Goal: Task Accomplishment & Management: Manage account settings

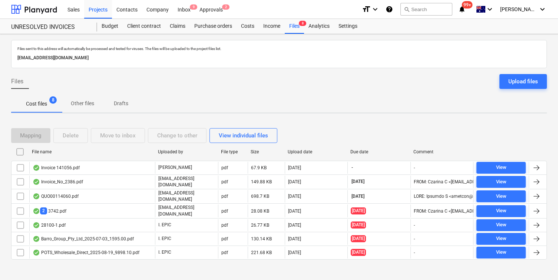
scroll to position [4, 0]
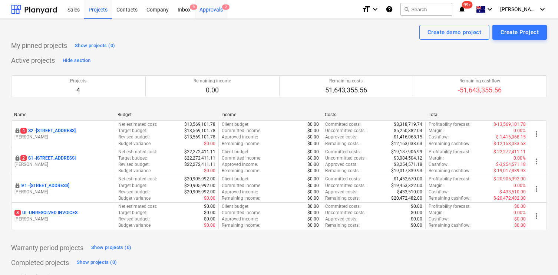
click at [215, 4] on div "Approvals 2" at bounding box center [211, 9] width 32 height 19
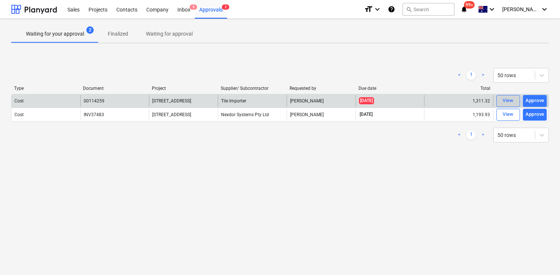
click at [500, 101] on span "View" at bounding box center [508, 100] width 16 height 9
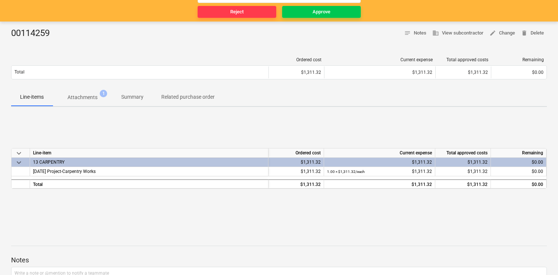
scroll to position [44, 0]
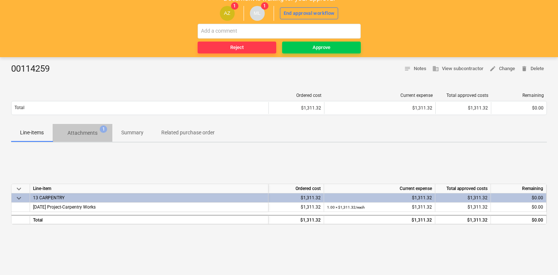
click at [83, 133] on p "Attachments" at bounding box center [82, 133] width 30 height 8
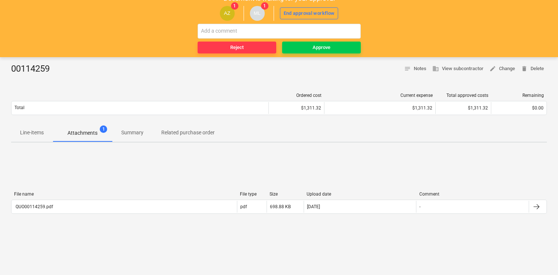
click at [179, 196] on div "File name" at bounding box center [124, 193] width 220 height 5
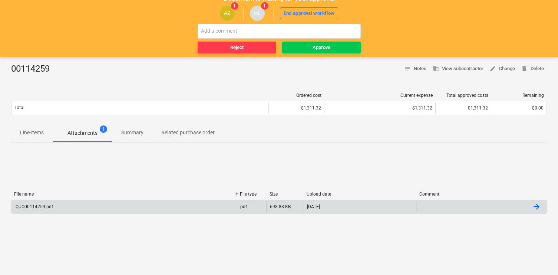
click at [173, 202] on div "QUO00114259.pdf" at bounding box center [123, 206] width 225 height 12
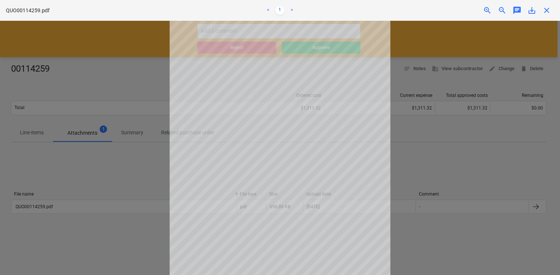
click at [440, 48] on div at bounding box center [280, 148] width 560 height 254
drag, startPoint x: 546, startPoint y: 9, endPoint x: 388, endPoint y: 69, distance: 169.2
click at [545, 9] on span "close" at bounding box center [546, 10] width 9 height 9
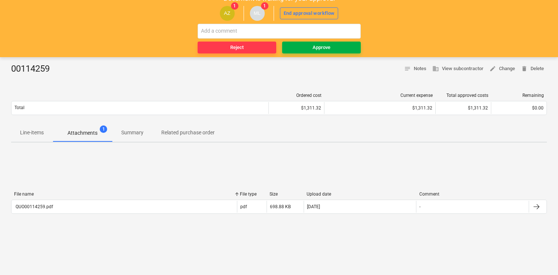
click at [315, 46] on div "Approve" at bounding box center [321, 47] width 18 height 9
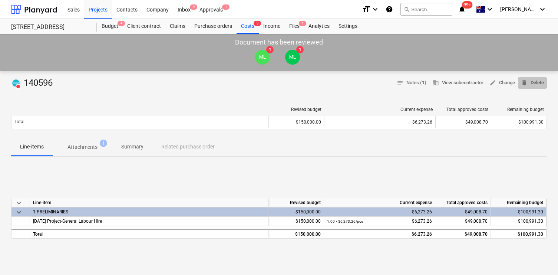
click at [530, 85] on span "delete Delete" at bounding box center [531, 83] width 23 height 9
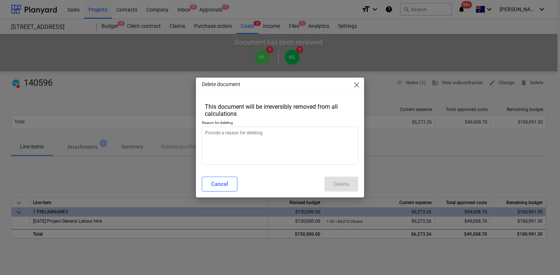
type textarea "x"
click at [306, 156] on textarea at bounding box center [280, 145] width 156 height 38
type textarea "d"
type textarea "x"
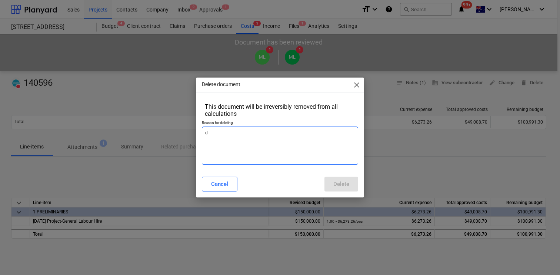
type textarea "du"
type textarea "x"
type textarea "dup"
type textarea "x"
type textarea "dupl"
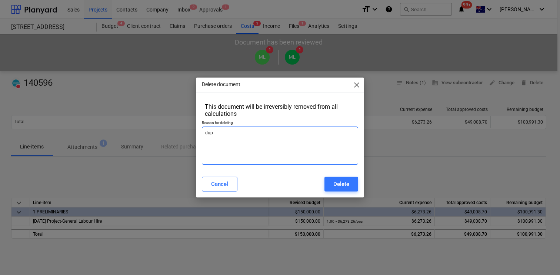
type textarea "x"
type textarea "dupli"
type textarea "x"
type textarea "duplic"
type textarea "x"
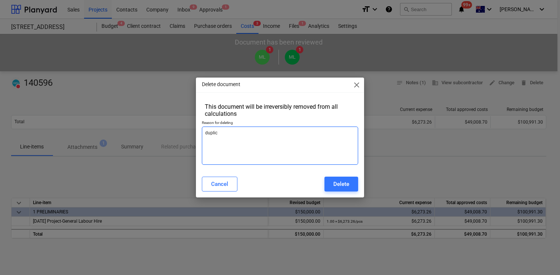
type textarea "duplica"
type textarea "x"
type textarea "duplicat"
type textarea "x"
type textarea "duplicate"
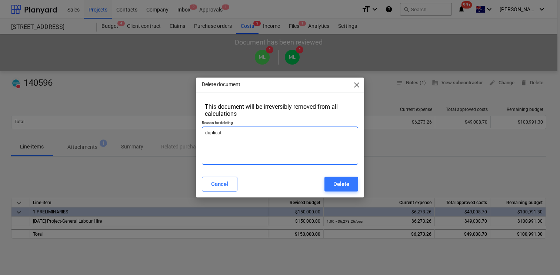
type textarea "x"
type textarea "duplicate"
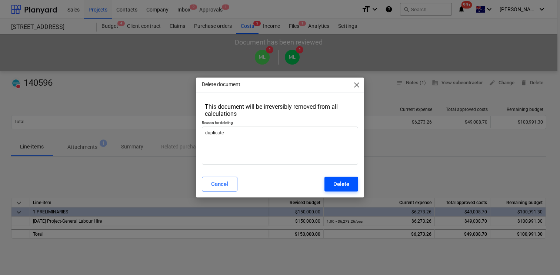
click at [343, 189] on button "Delete" at bounding box center [342, 183] width 34 height 15
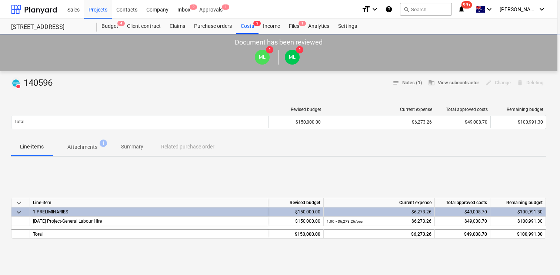
type textarea "x"
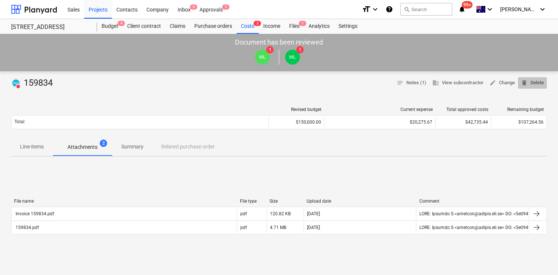
click at [535, 86] on span "delete Delete" at bounding box center [531, 83] width 23 height 9
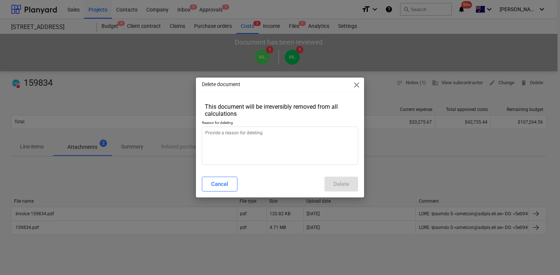
type textarea "x"
click at [224, 153] on textarea at bounding box center [280, 145] width 156 height 38
type textarea "d"
type textarea "x"
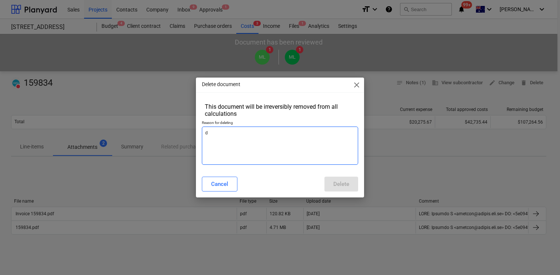
type textarea "du"
type textarea "x"
type textarea "dup"
type textarea "x"
type textarea "dupl"
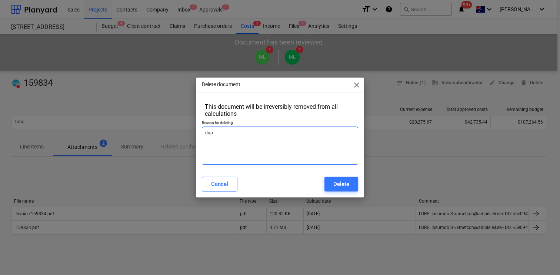
type textarea "x"
type textarea "dupli"
type textarea "x"
type textarea "duplic"
type textarea "x"
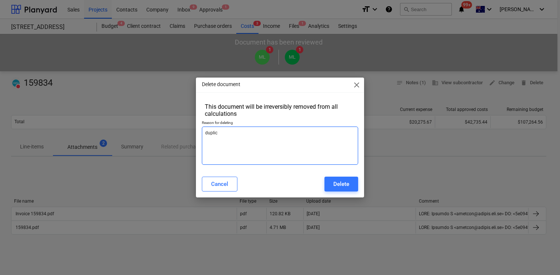
type textarea "duplica"
type textarea "x"
type textarea "duplicat"
type textarea "x"
type textarea "duplicate"
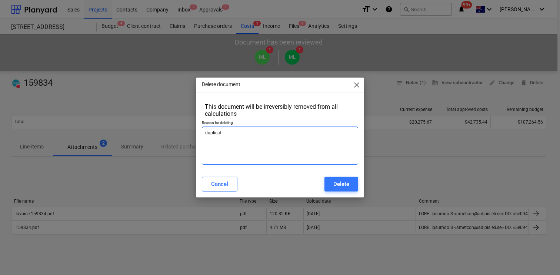
type textarea "x"
type textarea "duplicate"
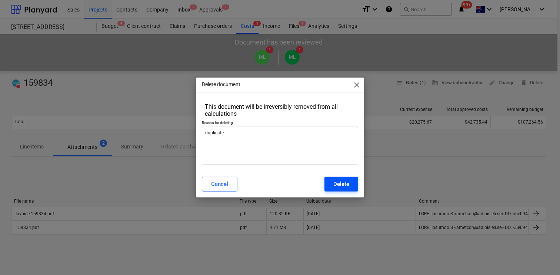
click at [335, 187] on div "Delete" at bounding box center [341, 184] width 16 height 10
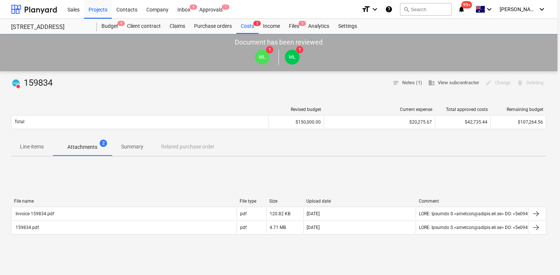
type textarea "x"
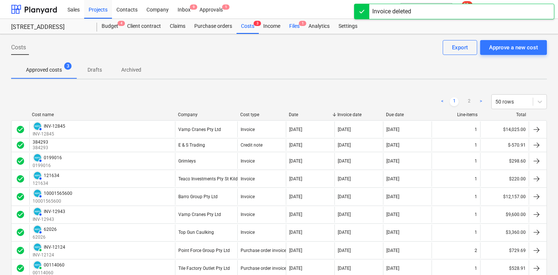
click at [304, 26] on span "1" at bounding box center [302, 23] width 7 height 5
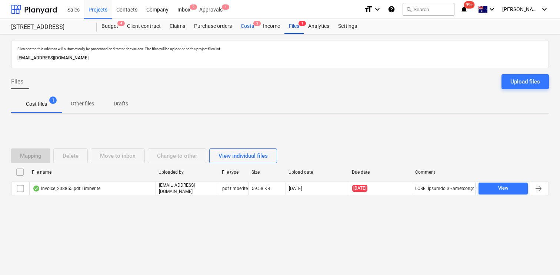
click at [247, 24] on div "Costs 3" at bounding box center [247, 26] width 22 height 15
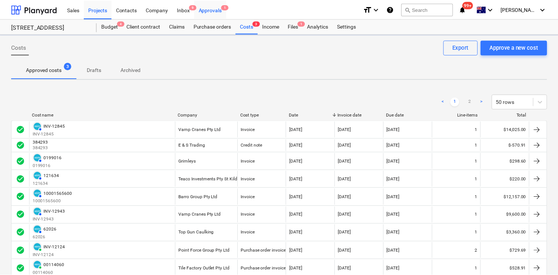
scroll to position [0, 0]
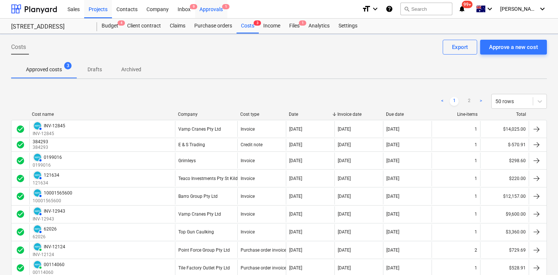
click at [213, 10] on div "Approvals 1" at bounding box center [211, 8] width 32 height 19
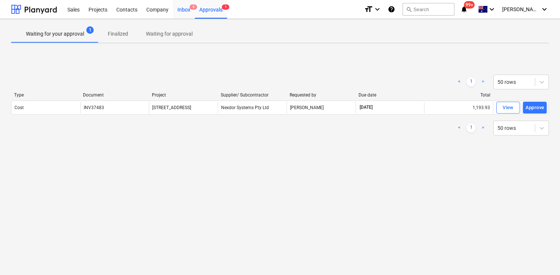
click at [194, 9] on span "9" at bounding box center [193, 6] width 7 height 5
